Goal: Information Seeking & Learning: Learn about a topic

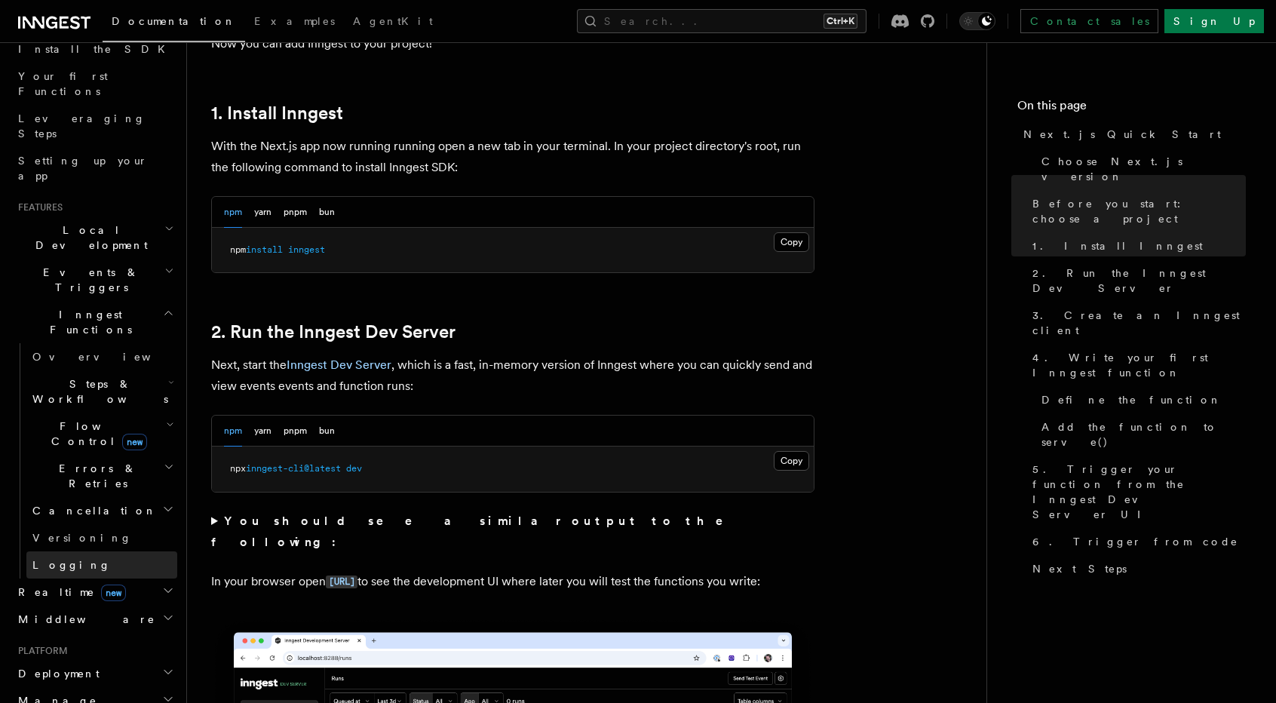
scroll to position [192, 0]
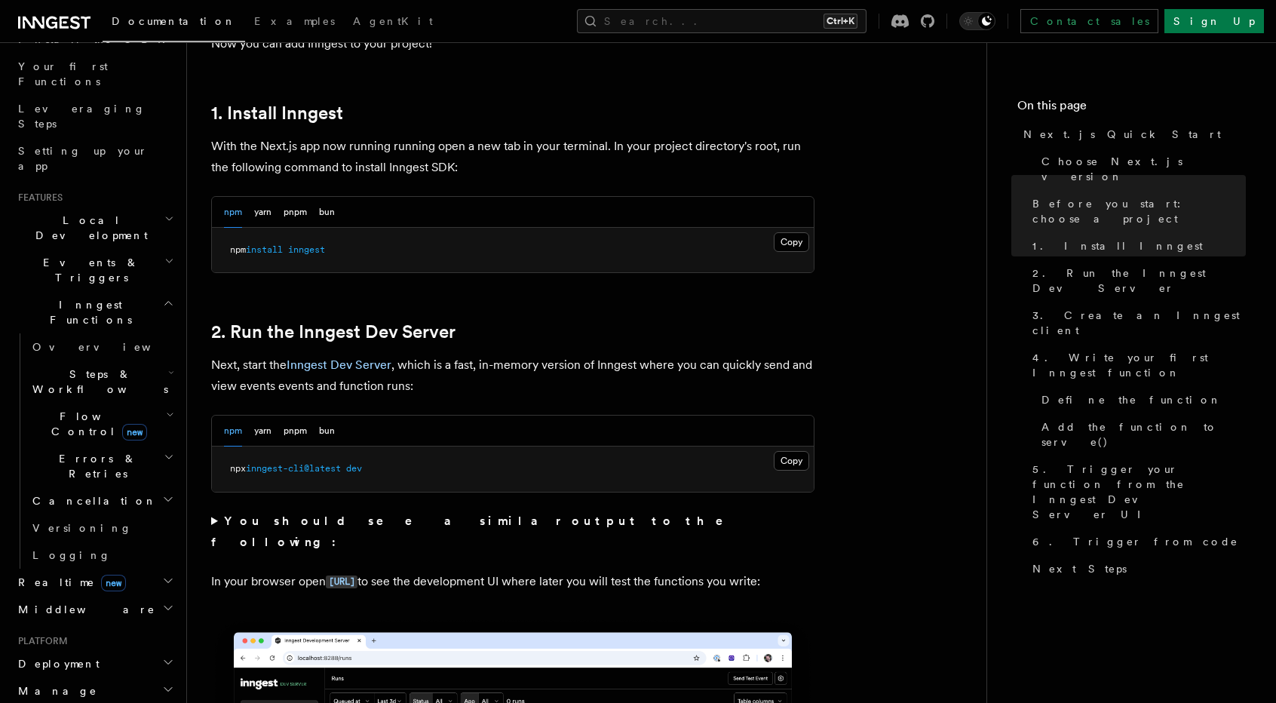
click at [162, 683] on icon "button" at bounding box center [168, 689] width 12 height 12
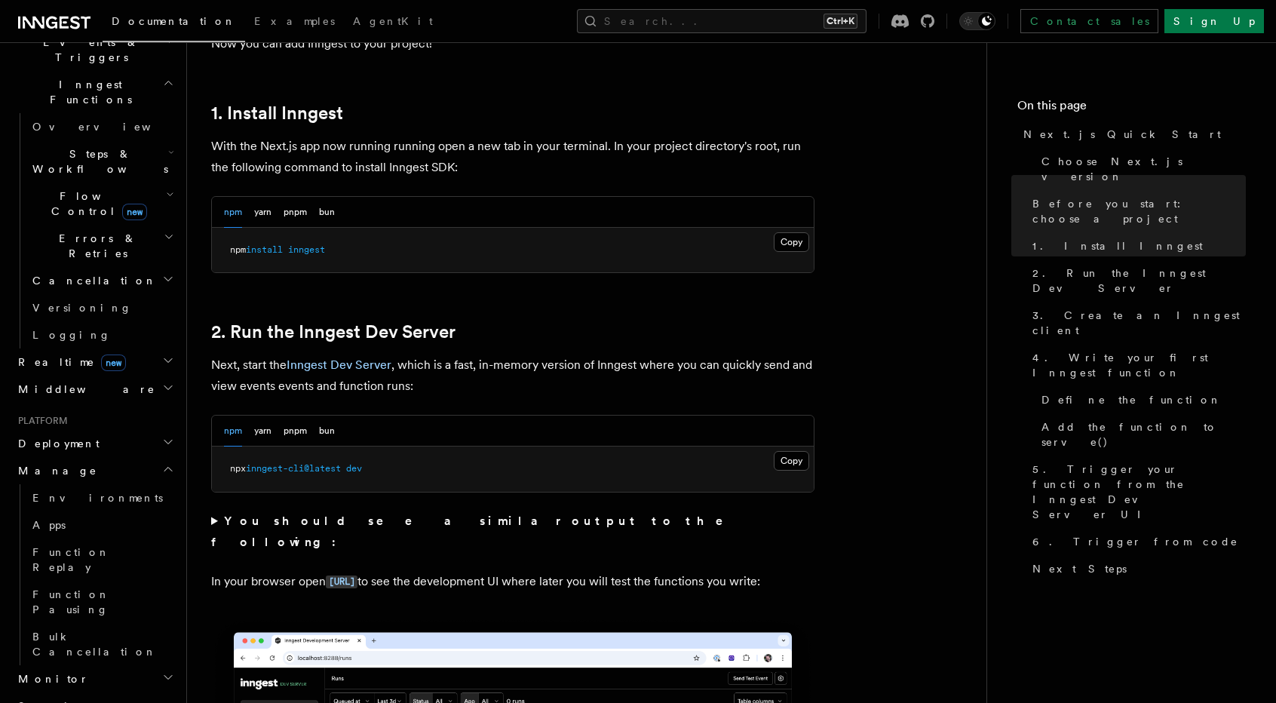
scroll to position [414, 0]
click at [162, 461] on icon "button" at bounding box center [168, 467] width 12 height 12
click at [162, 434] on icon "button" at bounding box center [168, 440] width 12 height 12
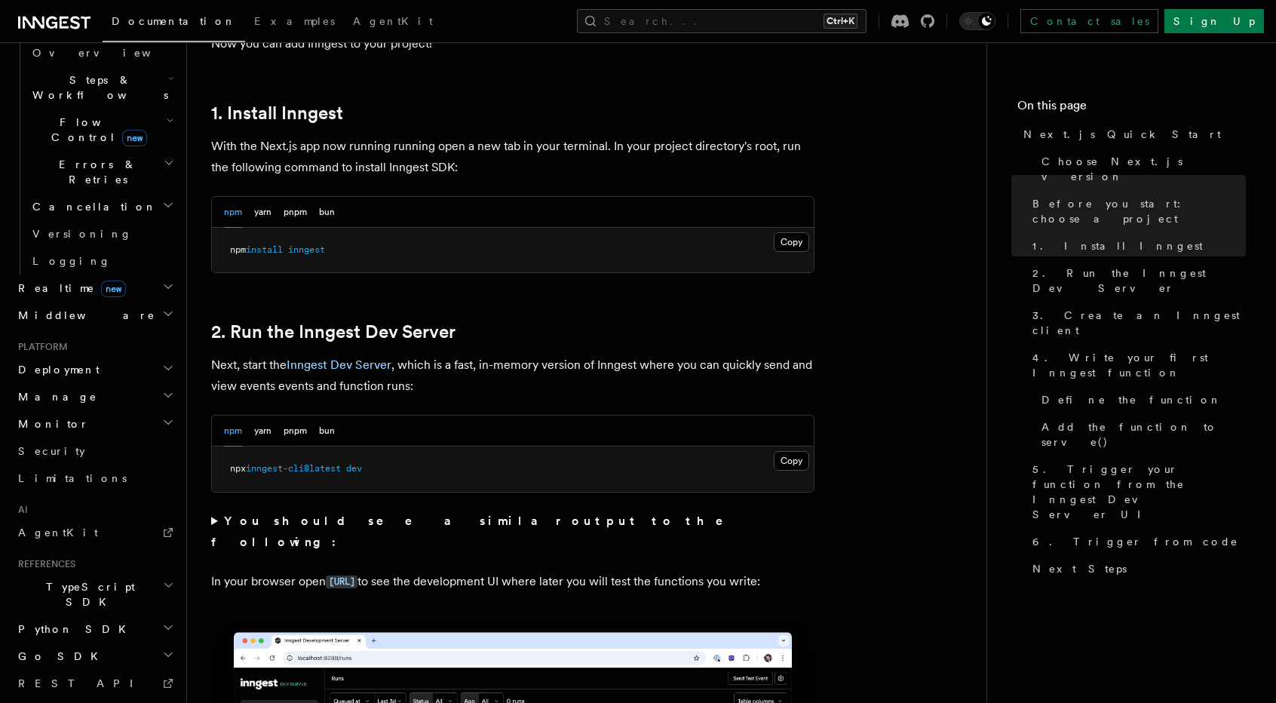
scroll to position [504, 0]
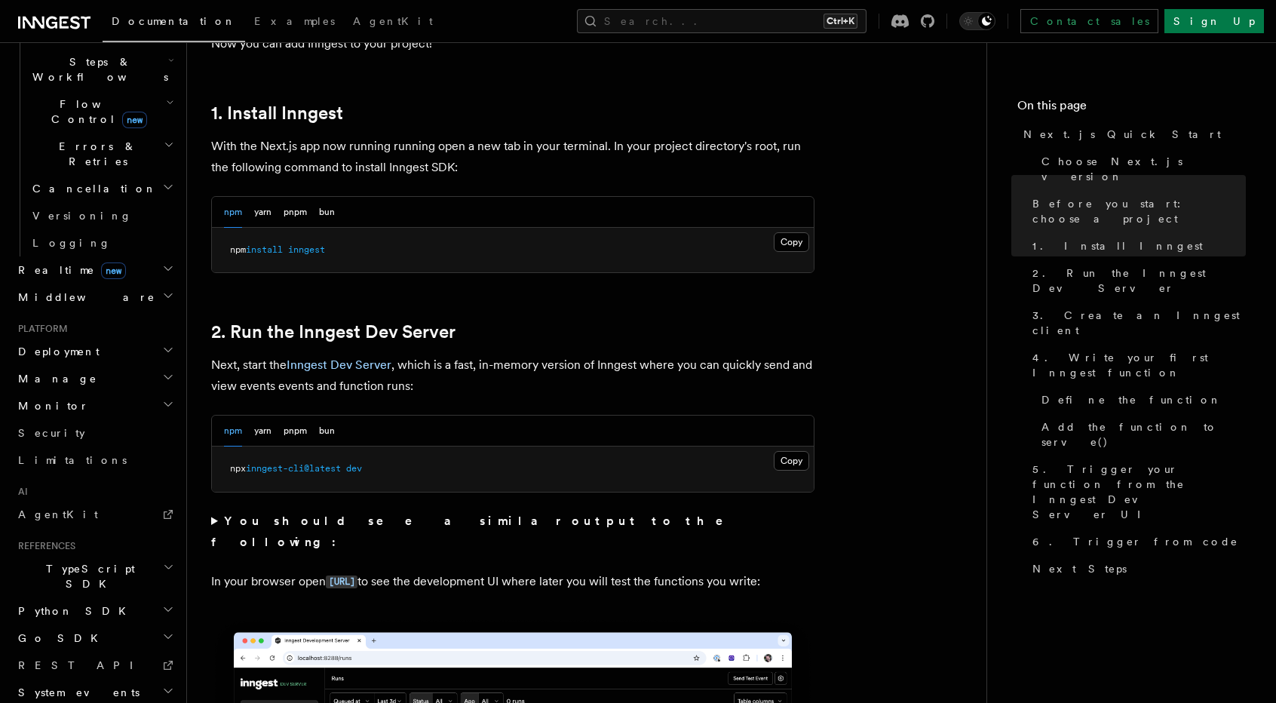
click at [164, 690] on icon "button" at bounding box center [168, 692] width 8 height 4
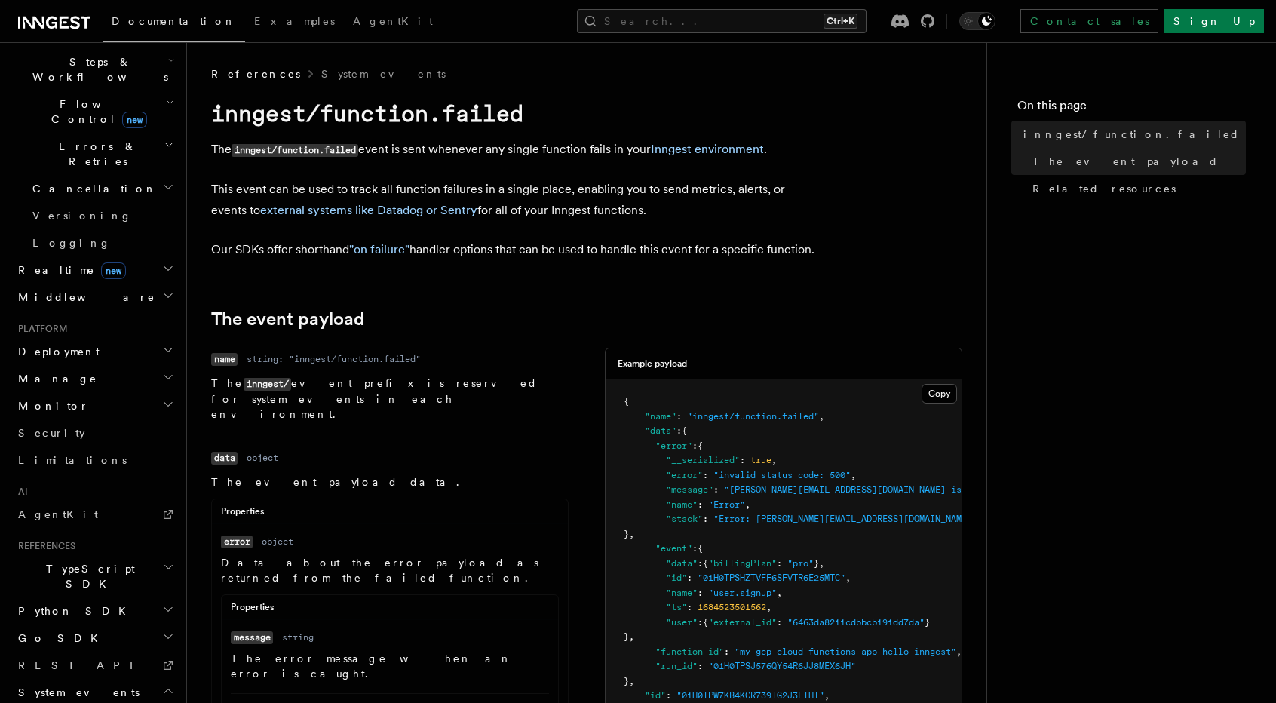
click at [164, 690] on icon "button" at bounding box center [168, 692] width 8 height 4
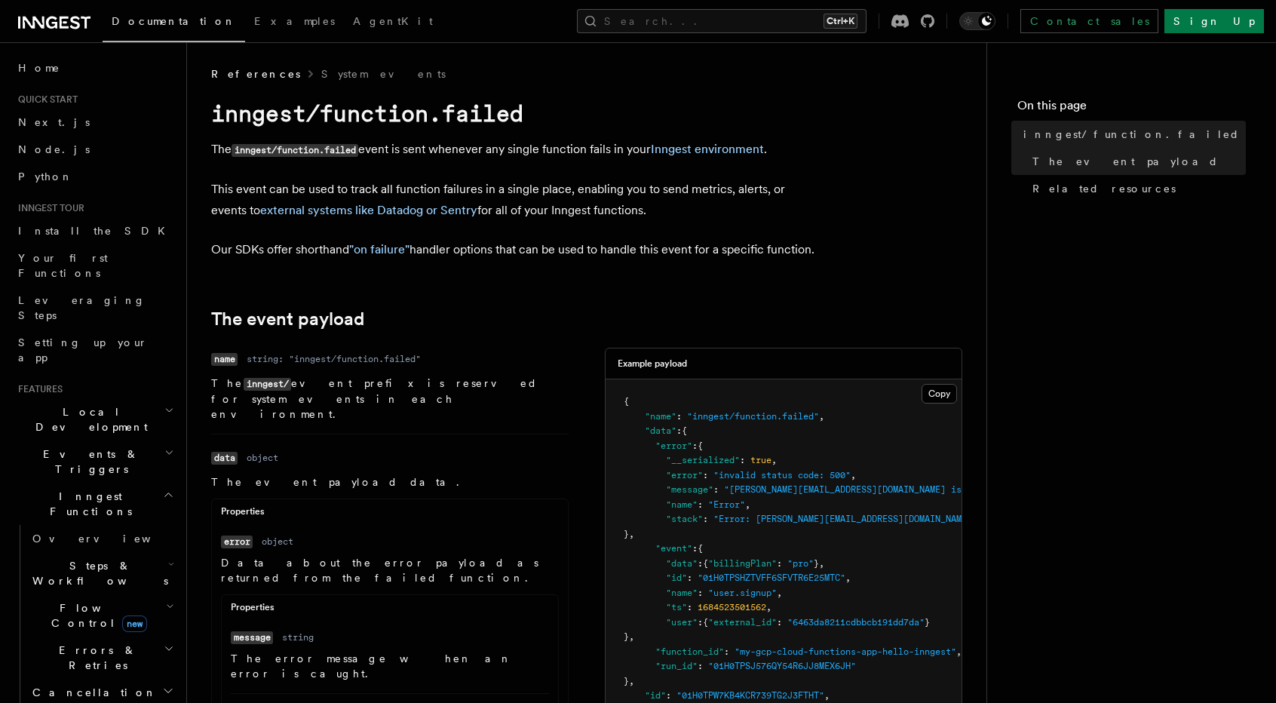
click at [164, 404] on icon "button" at bounding box center [169, 410] width 10 height 12
click at [152, 398] on h2 "Local Development" at bounding box center [94, 419] width 165 height 42
click at [353, 17] on span "AgentKit" at bounding box center [393, 21] width 80 height 12
click at [60, 125] on link "Next.js" at bounding box center [94, 122] width 165 height 27
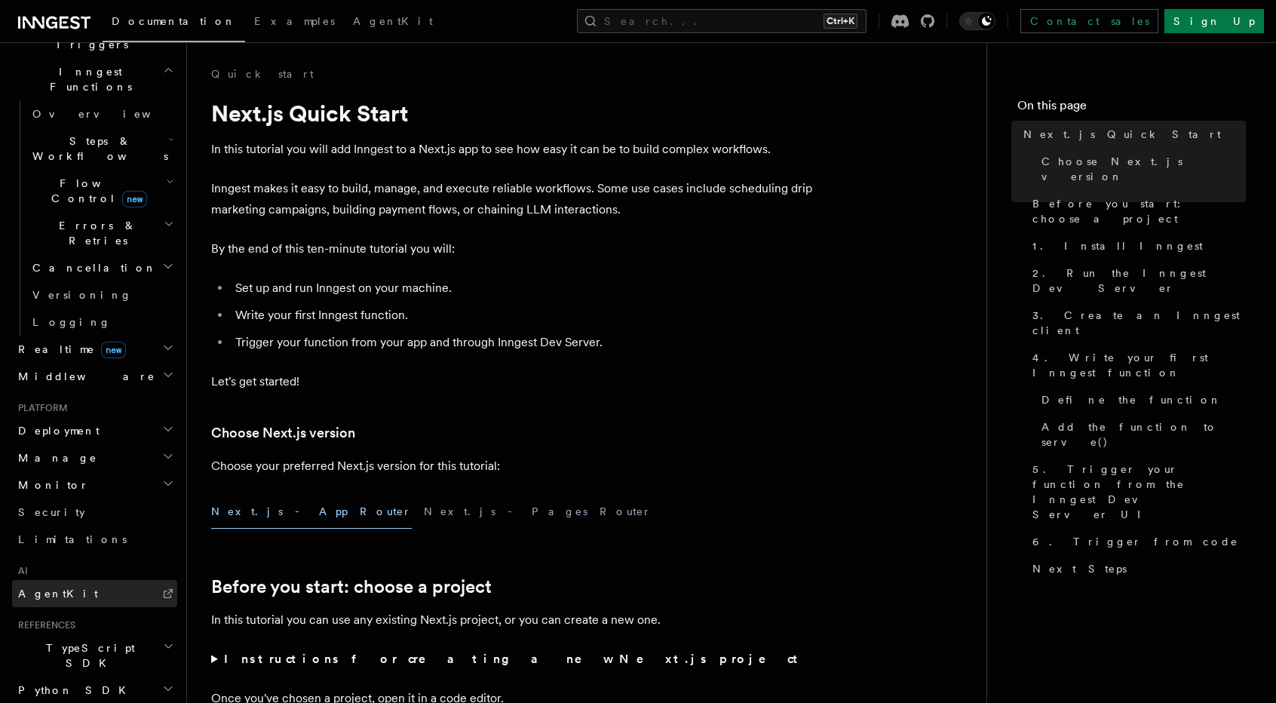
scroll to position [504, 0]
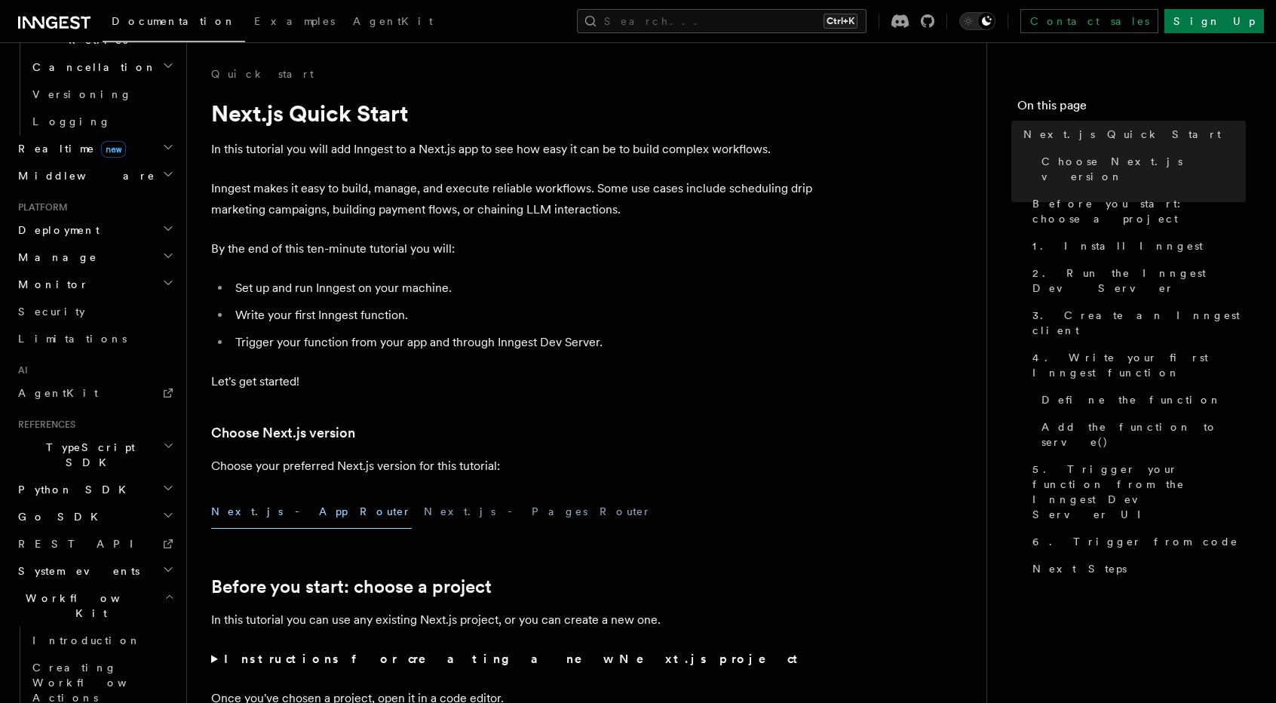
scroll to position [640, 0]
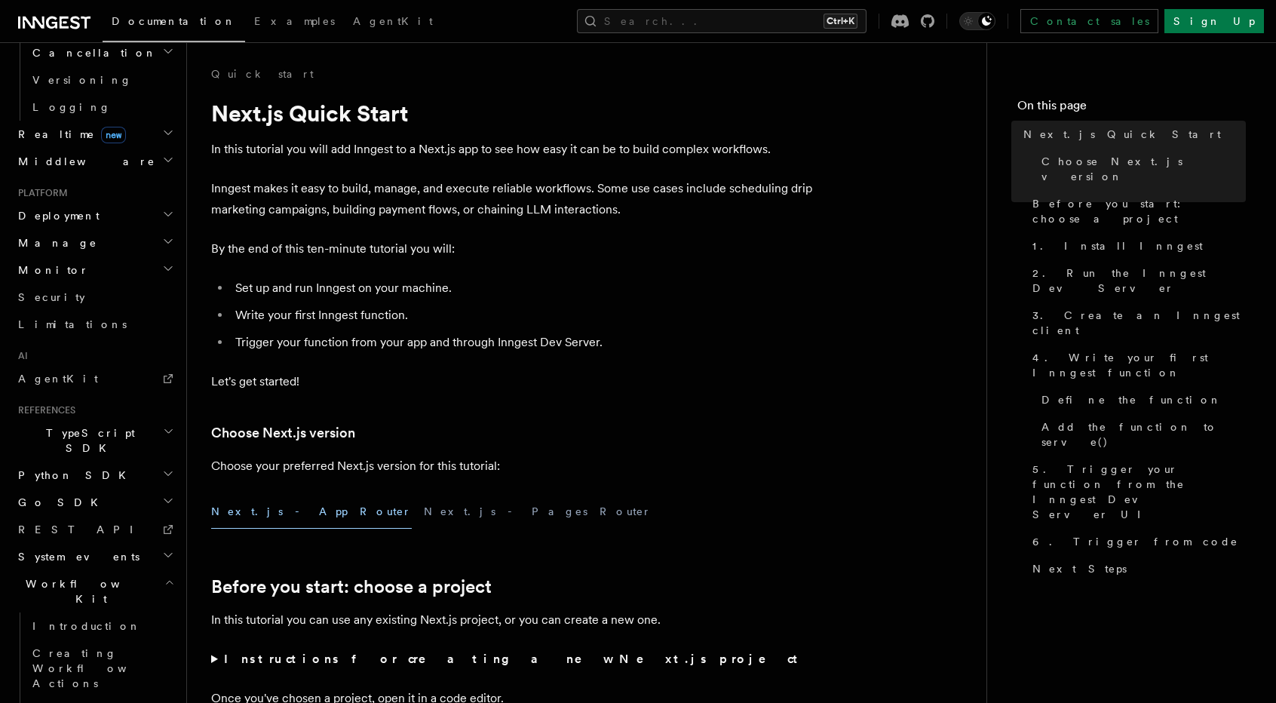
click at [164, 576] on icon "button" at bounding box center [169, 582] width 10 height 12
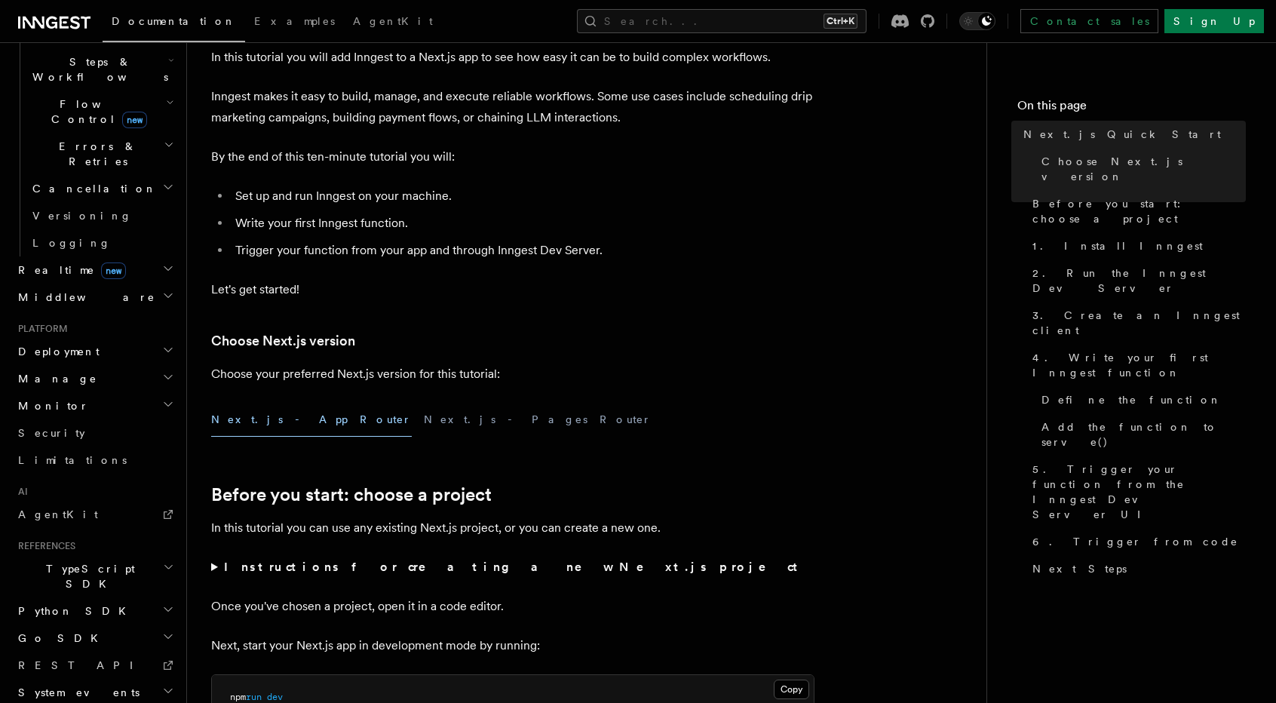
scroll to position [93, 0]
click at [162, 631] on icon "button" at bounding box center [168, 637] width 12 height 12
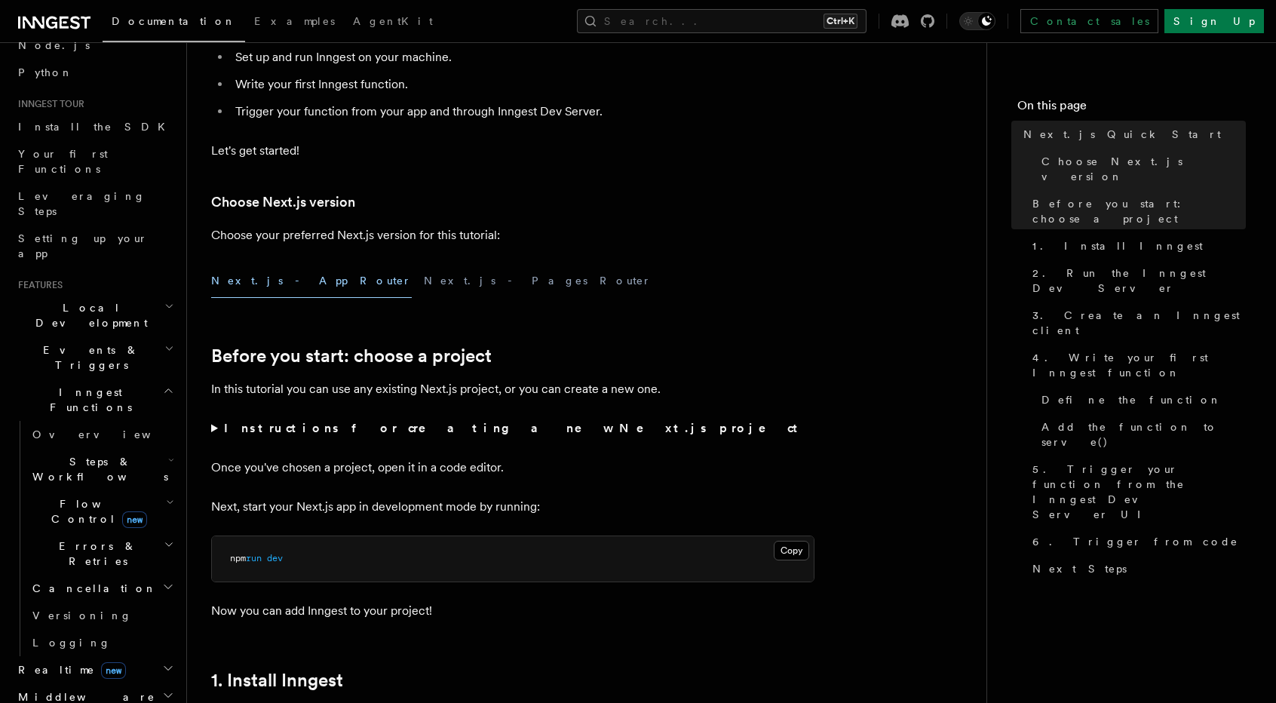
scroll to position [100, 0]
click at [164, 347] on icon "button" at bounding box center [169, 353] width 10 height 12
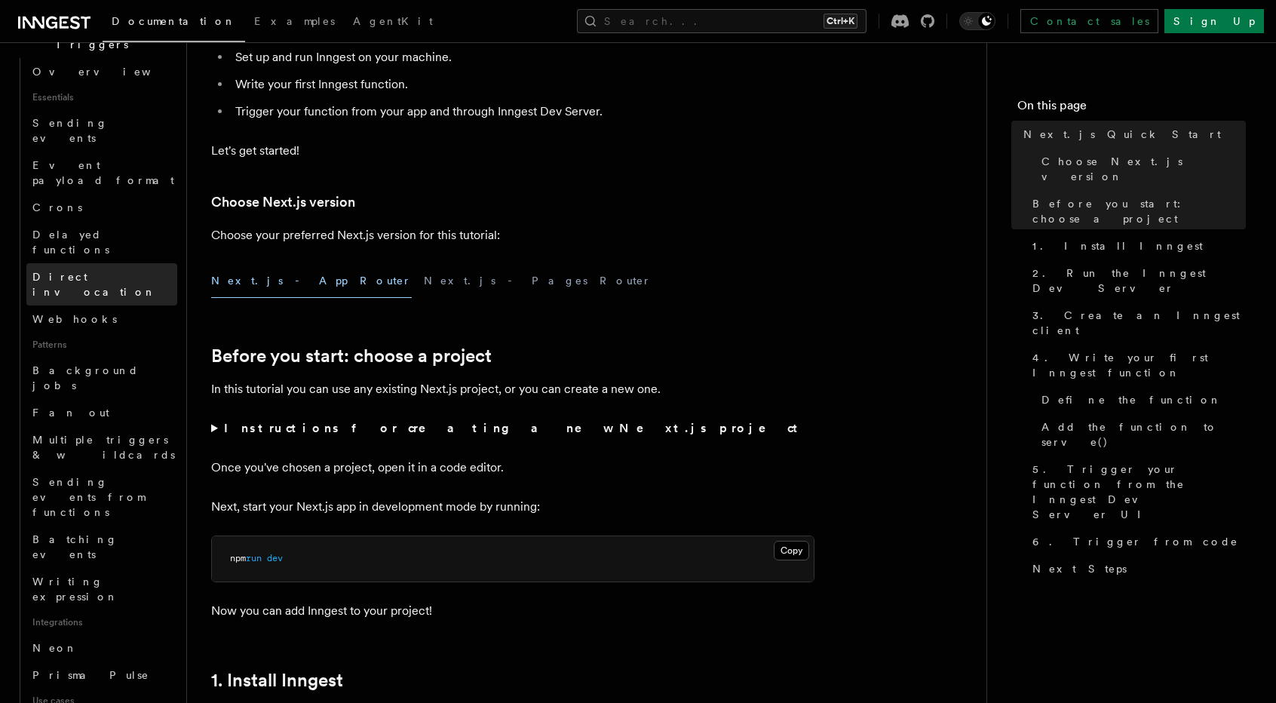
scroll to position [425, 0]
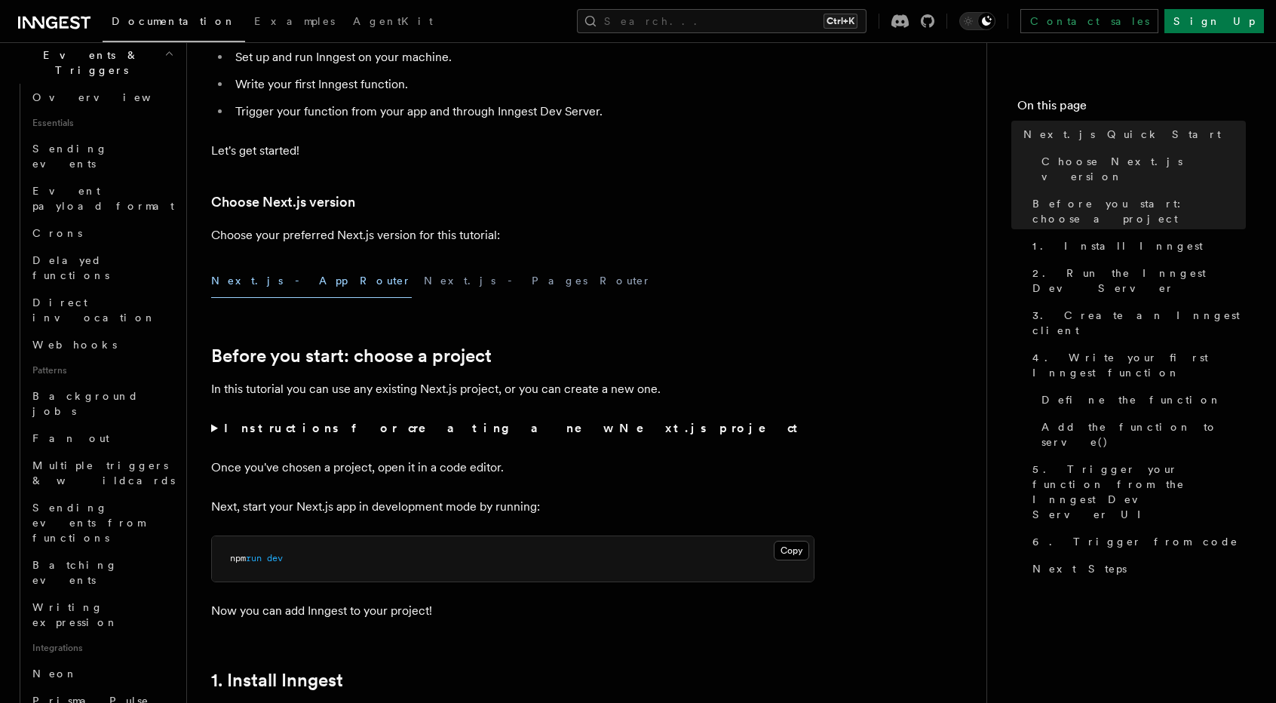
scroll to position [398, 0]
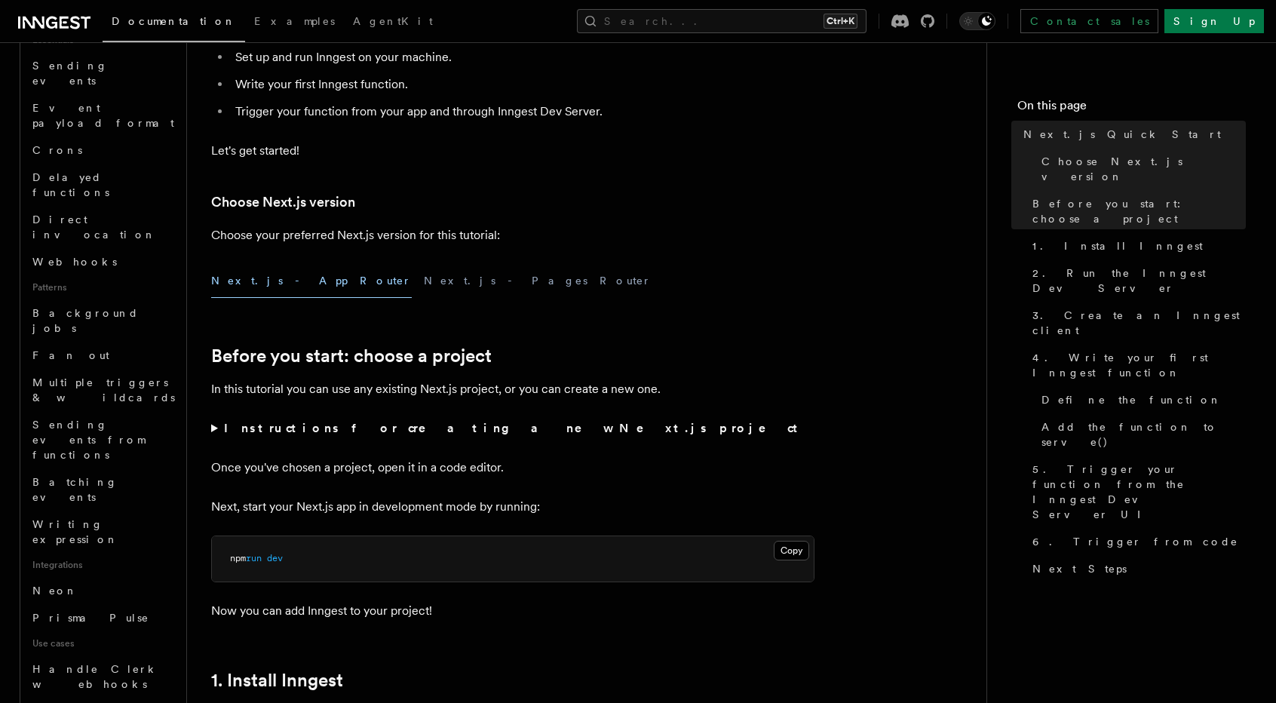
scroll to position [490, 0]
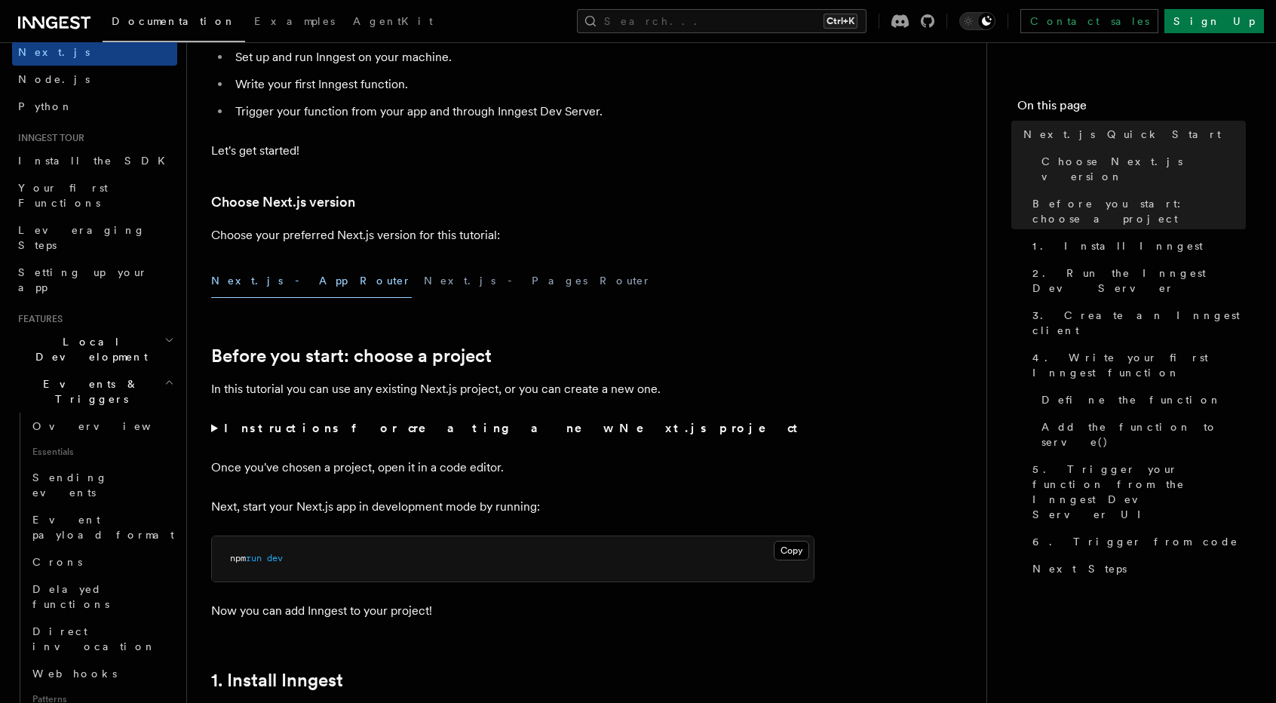
scroll to position [66, 0]
click at [164, 374] on h2 "Events & Triggers" at bounding box center [94, 395] width 165 height 42
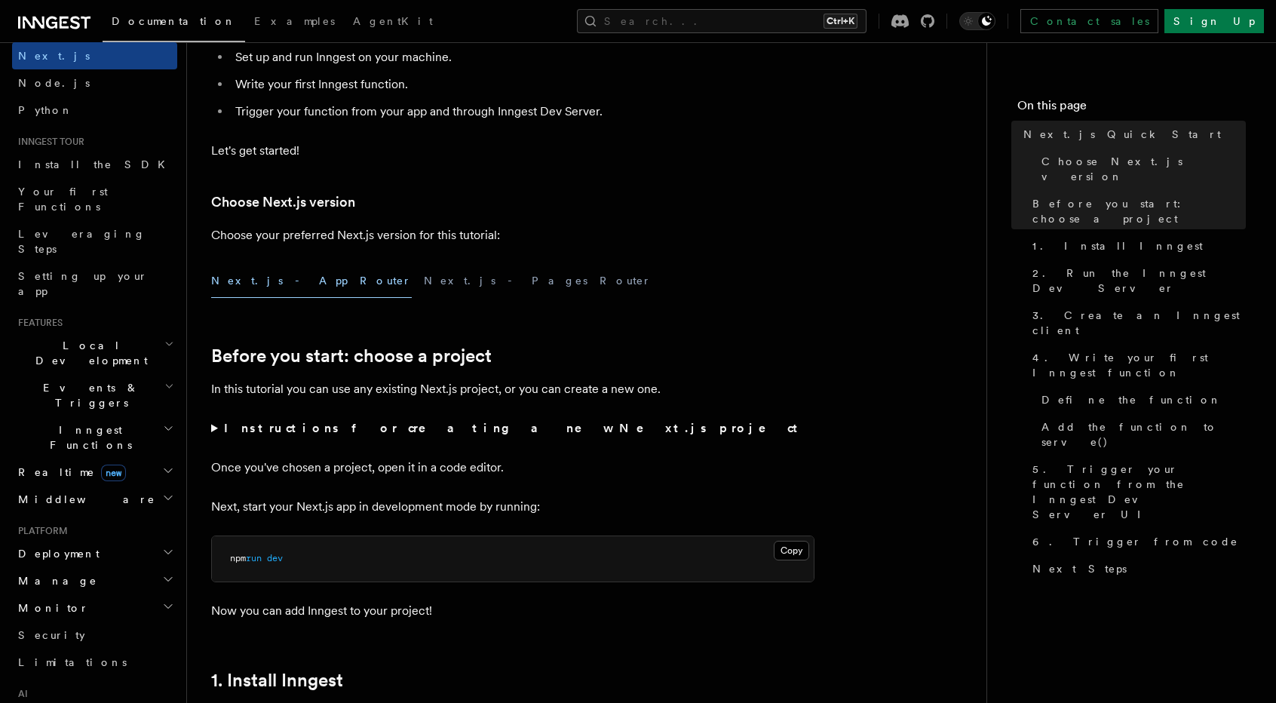
scroll to position [0, 0]
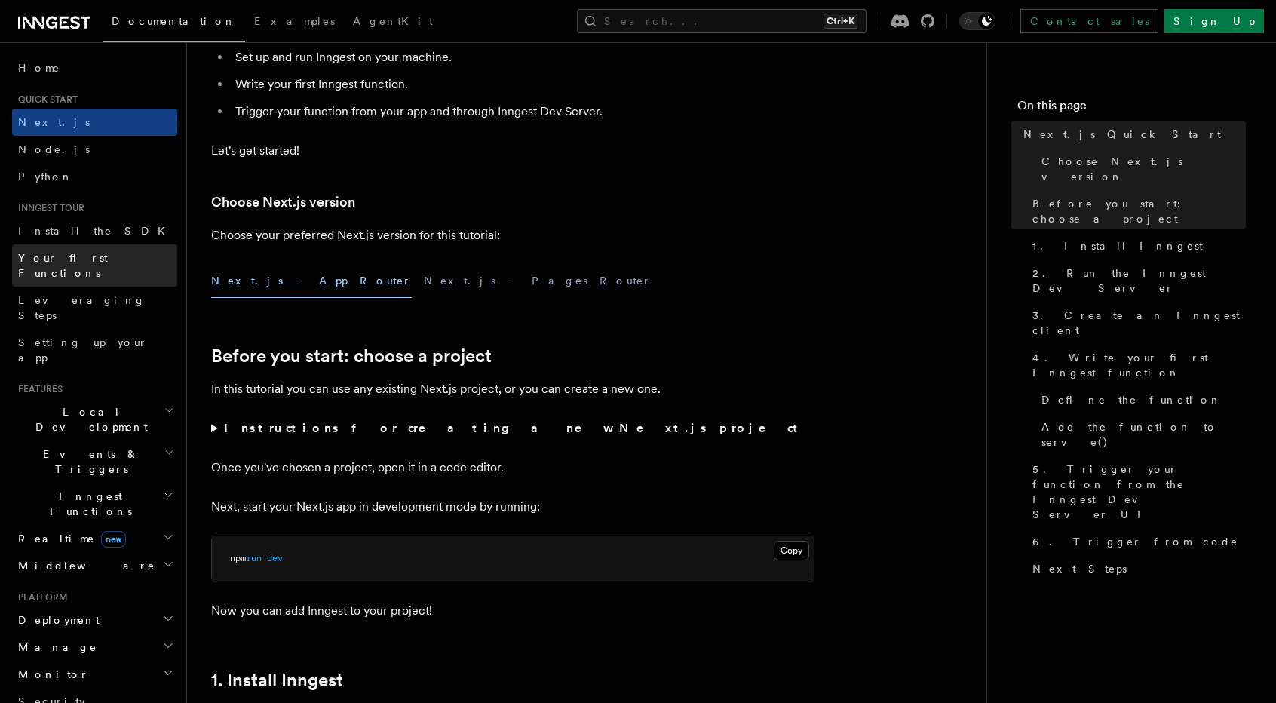
click at [103, 259] on span "Your first Functions" at bounding box center [63, 265] width 90 height 27
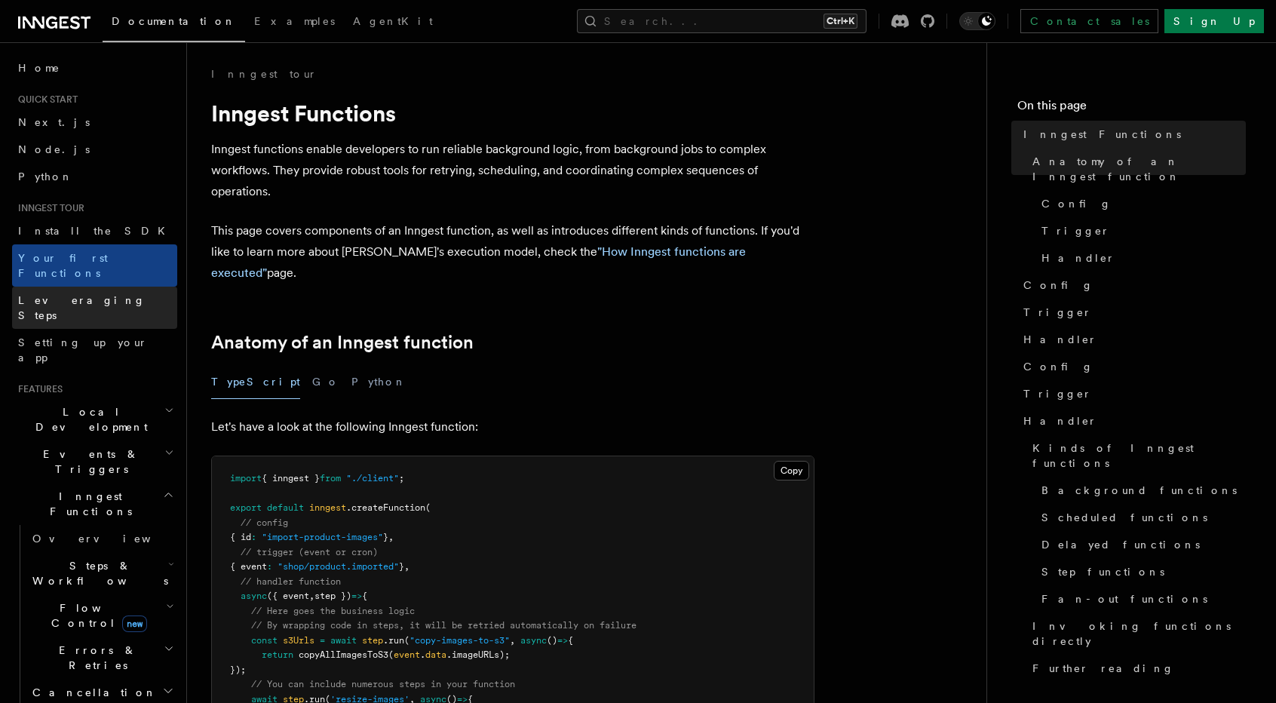
click at [106, 287] on link "Leveraging Steps" at bounding box center [94, 308] width 165 height 42
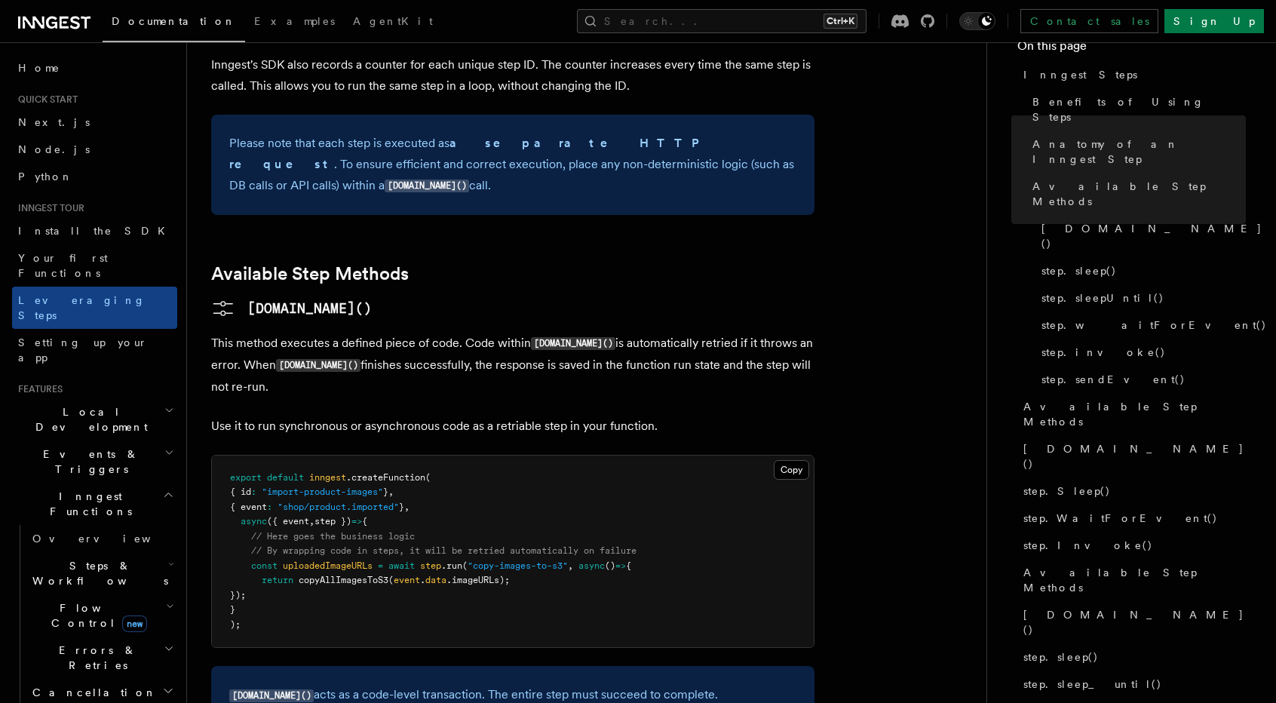
scroll to position [78, 0]
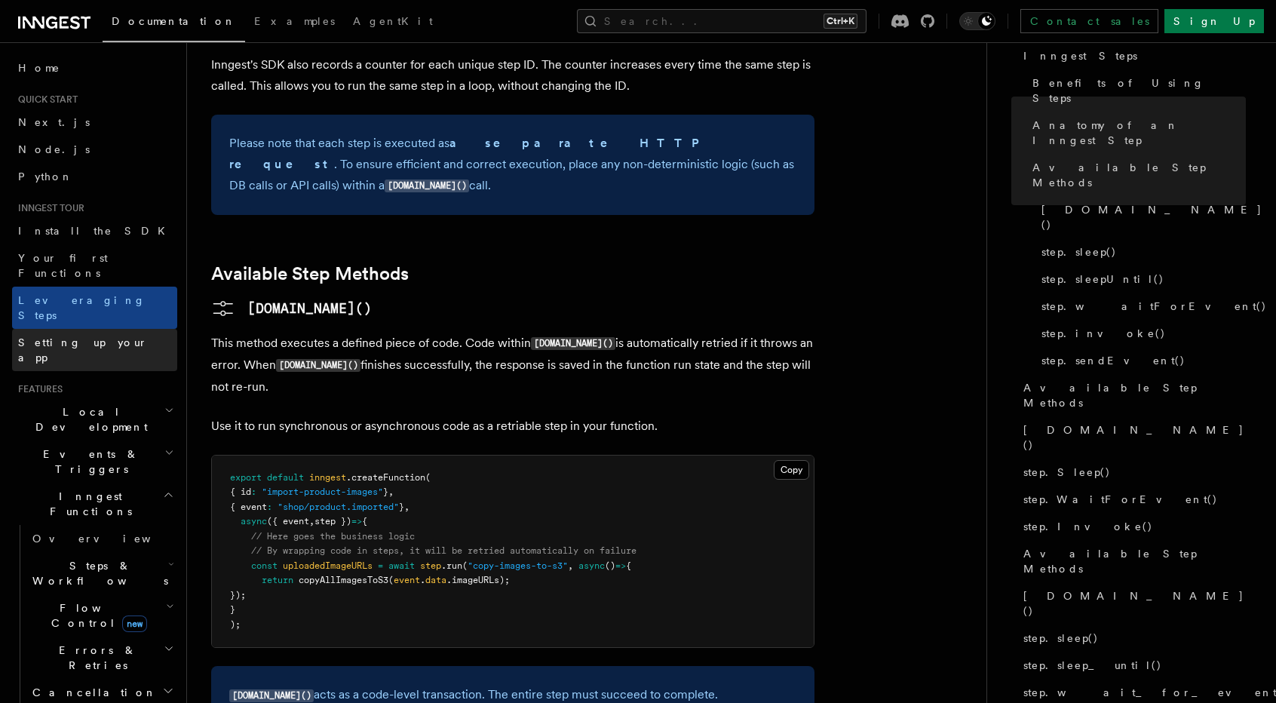
click at [39, 336] on span "Setting up your app" at bounding box center [83, 349] width 130 height 27
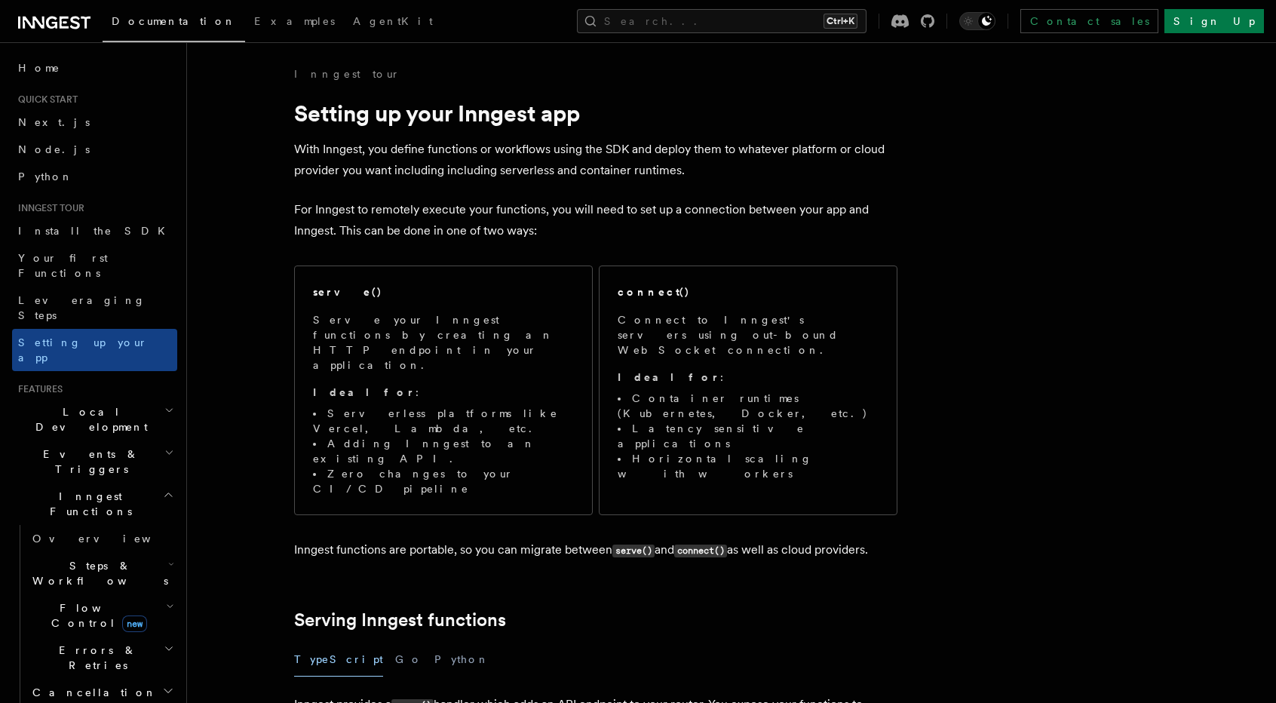
click at [77, 404] on span "Local Development" at bounding box center [88, 419] width 152 height 30
click at [91, 447] on span "Events & Triggers" at bounding box center [88, 462] width 152 height 30
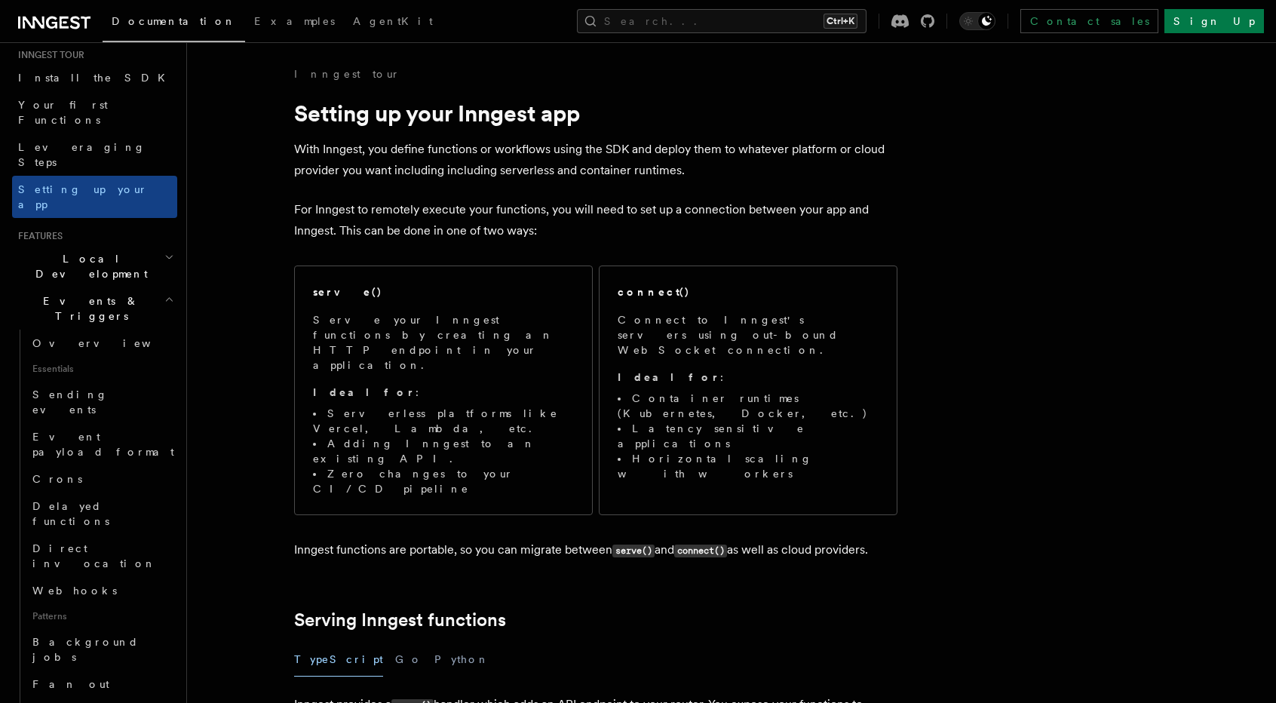
scroll to position [137, 0]
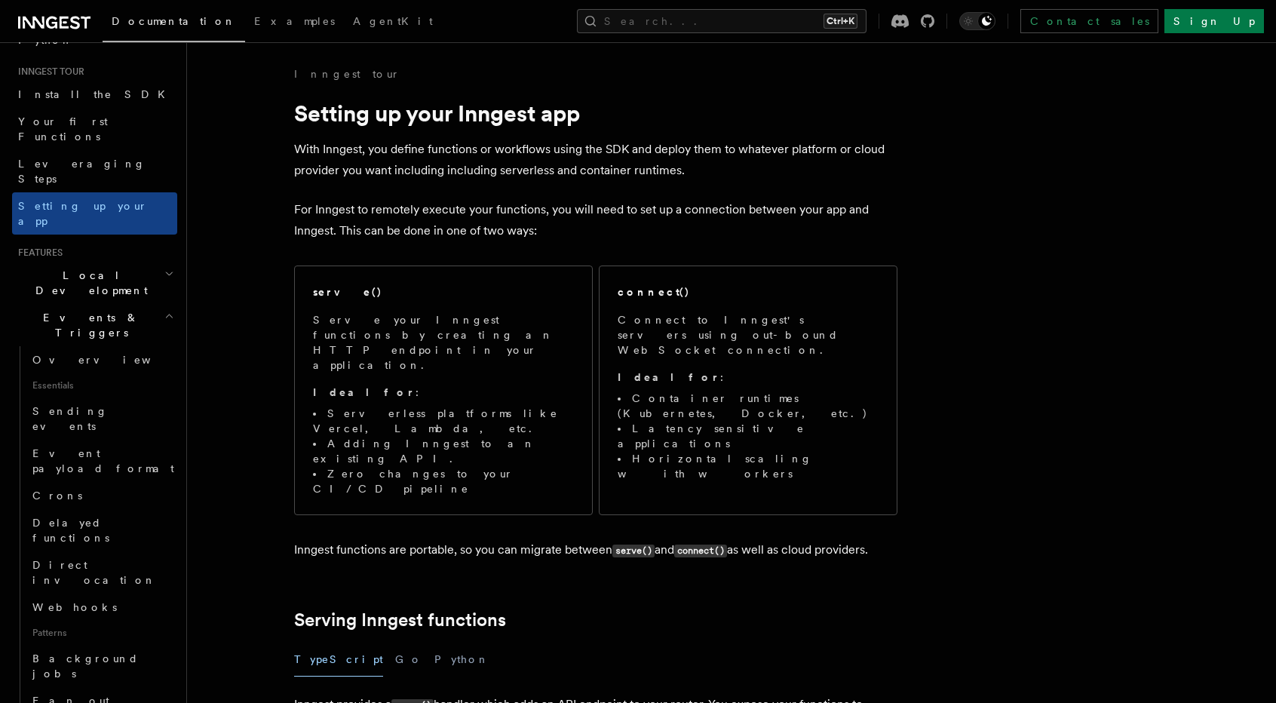
click at [164, 310] on icon "button" at bounding box center [169, 316] width 10 height 12
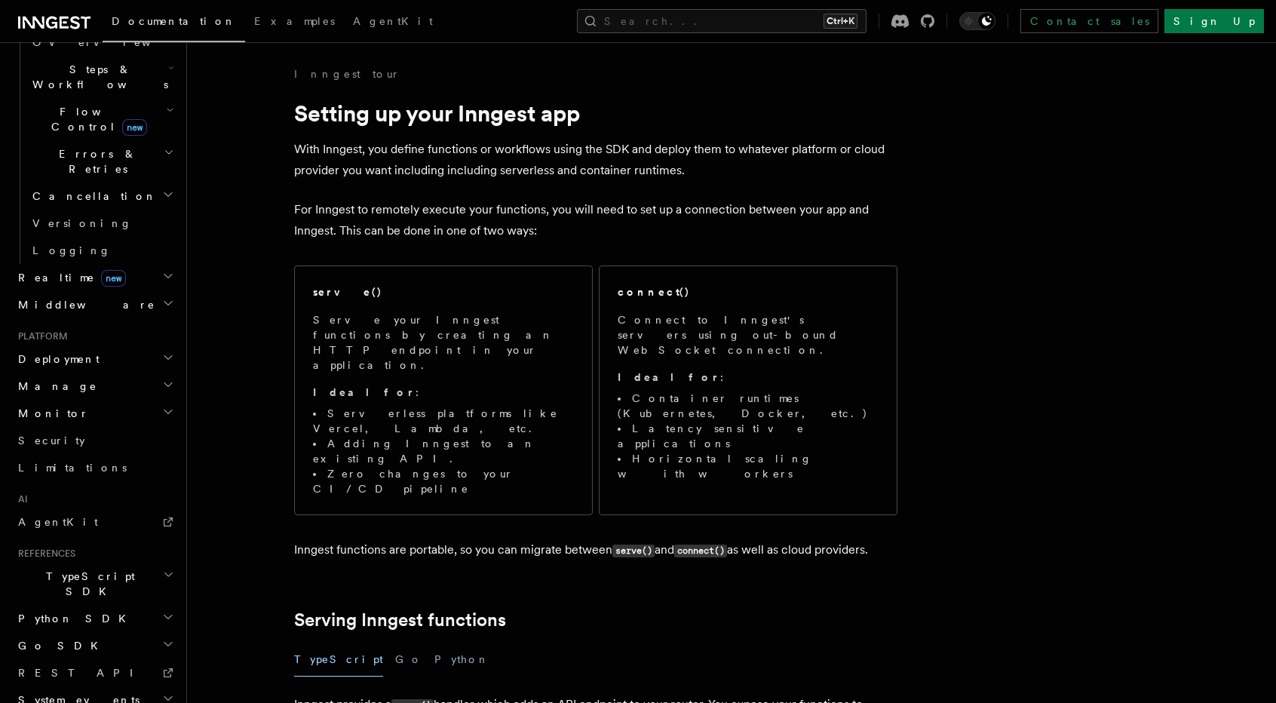
scroll to position [497, 0]
click at [164, 642] on icon "button" at bounding box center [168, 644] width 8 height 4
click at [162, 637] on icon "button" at bounding box center [168, 643] width 12 height 12
